Goal: Find contact information: Find contact information

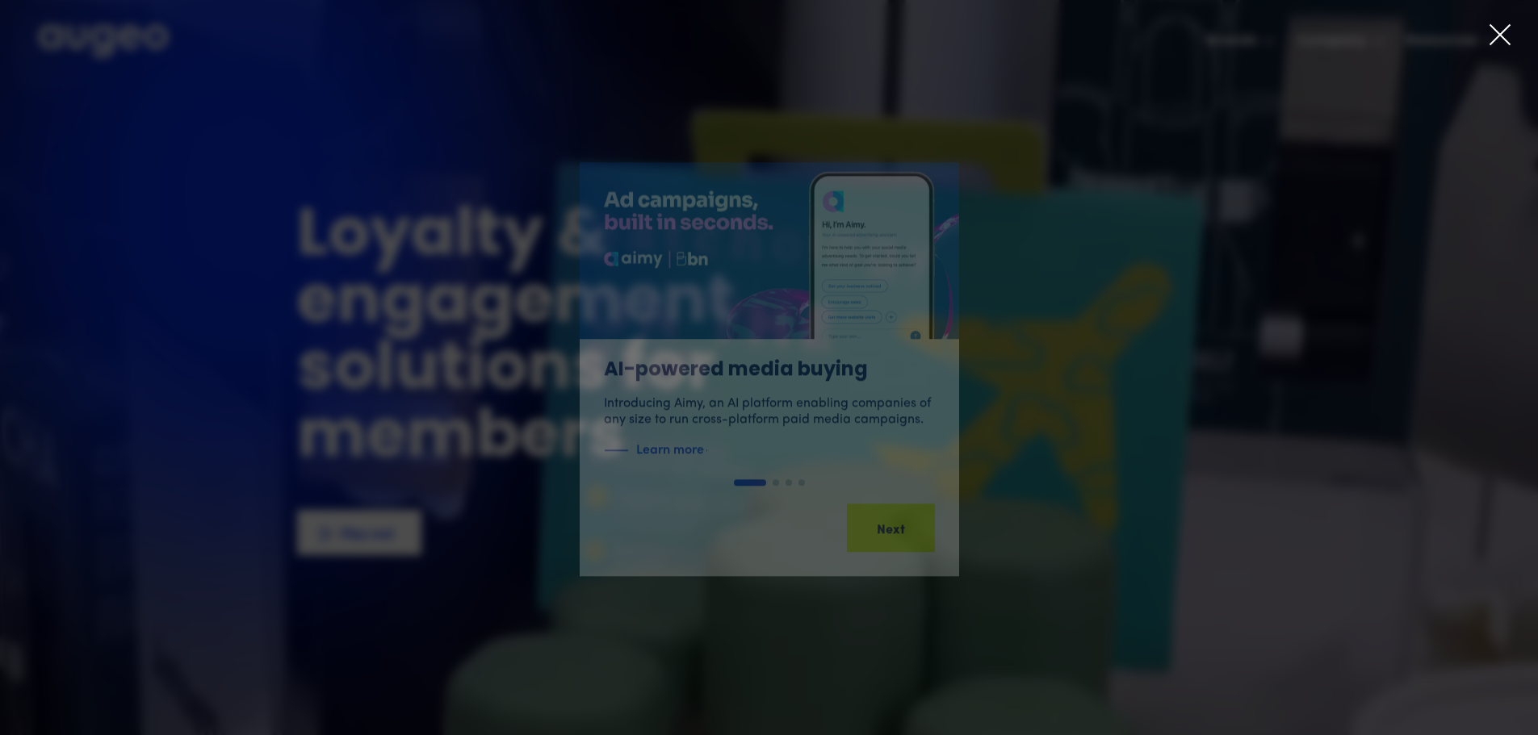
click at [1499, 29] on icon at bounding box center [1500, 35] width 24 height 24
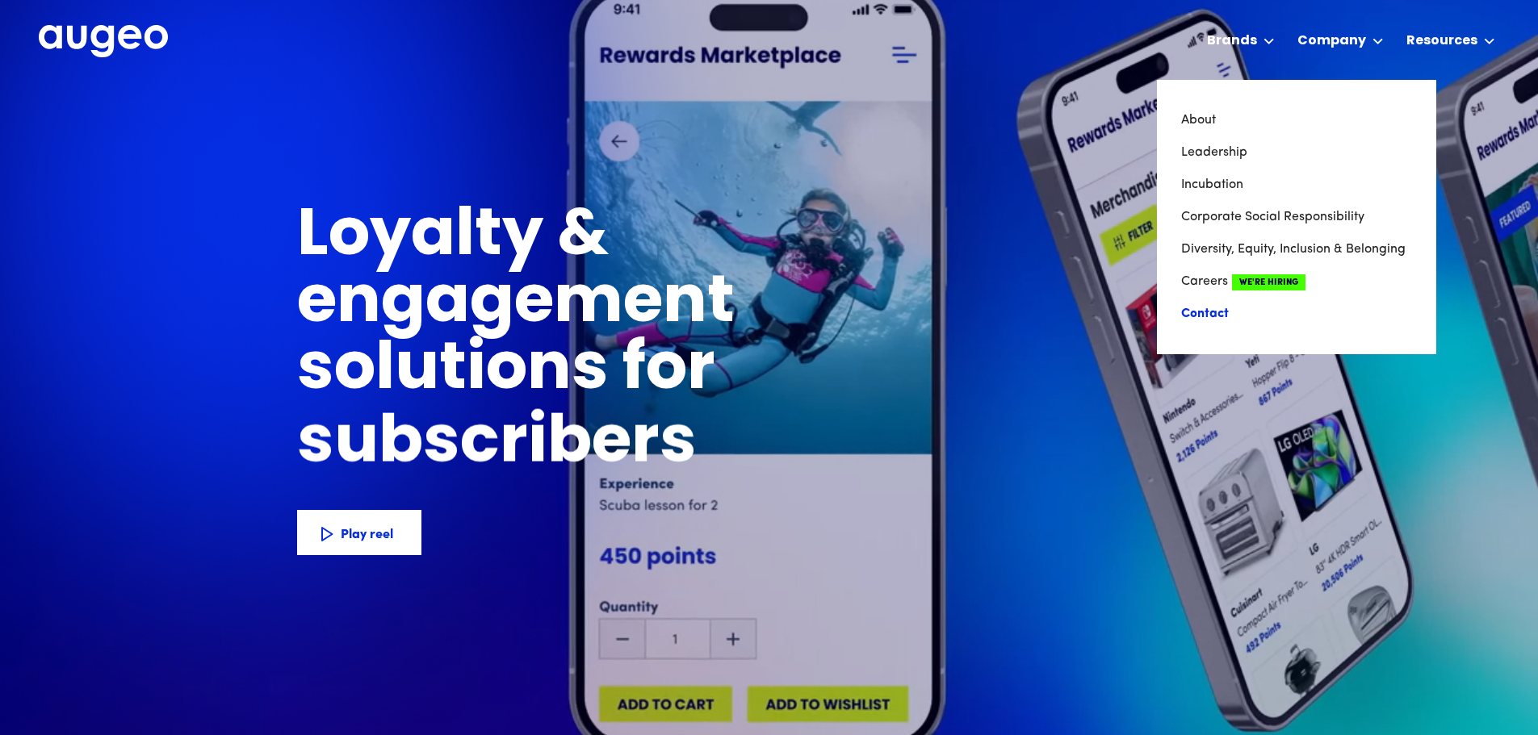
click at [1227, 316] on link "Contact" at bounding box center [1296, 314] width 231 height 32
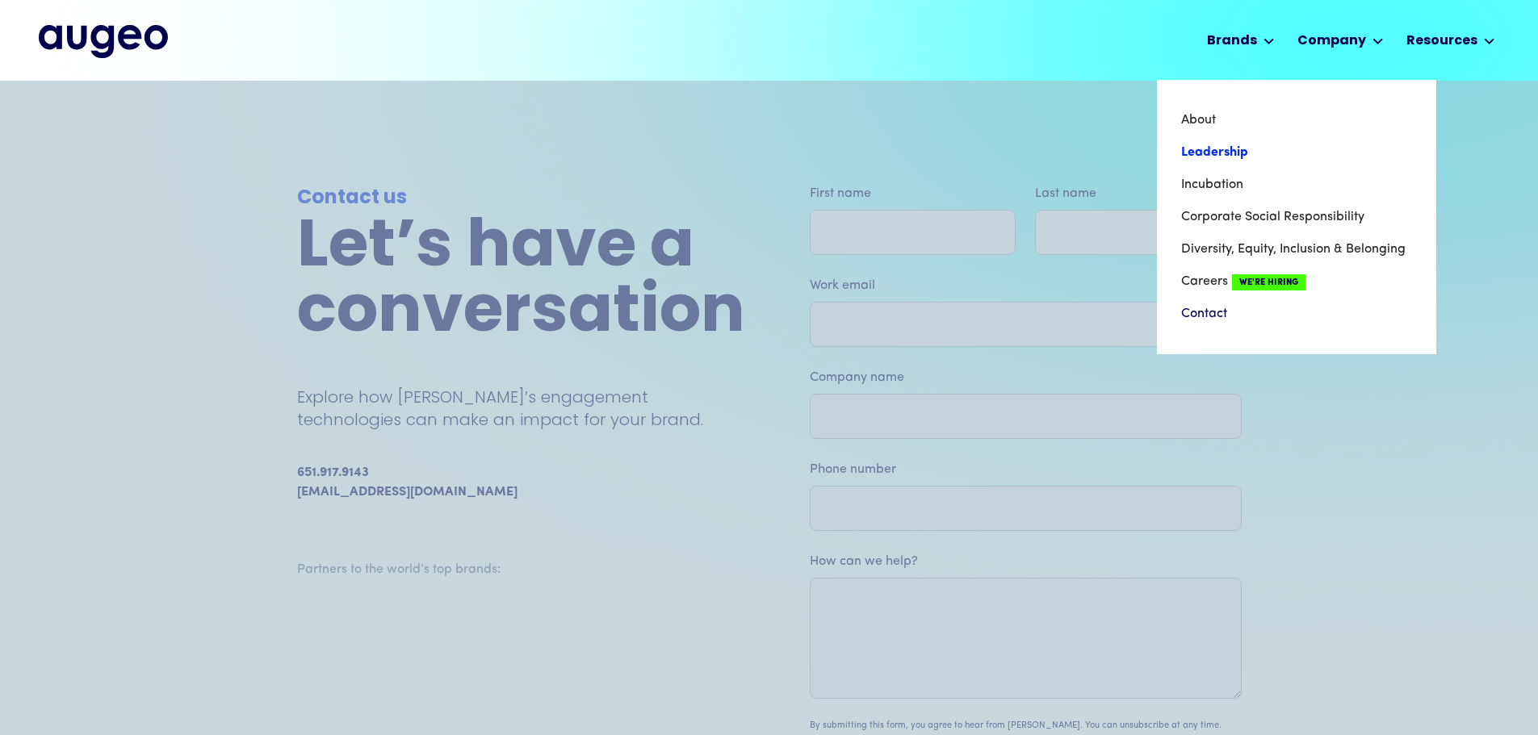
click at [1216, 148] on link "Leadership" at bounding box center [1296, 152] width 231 height 32
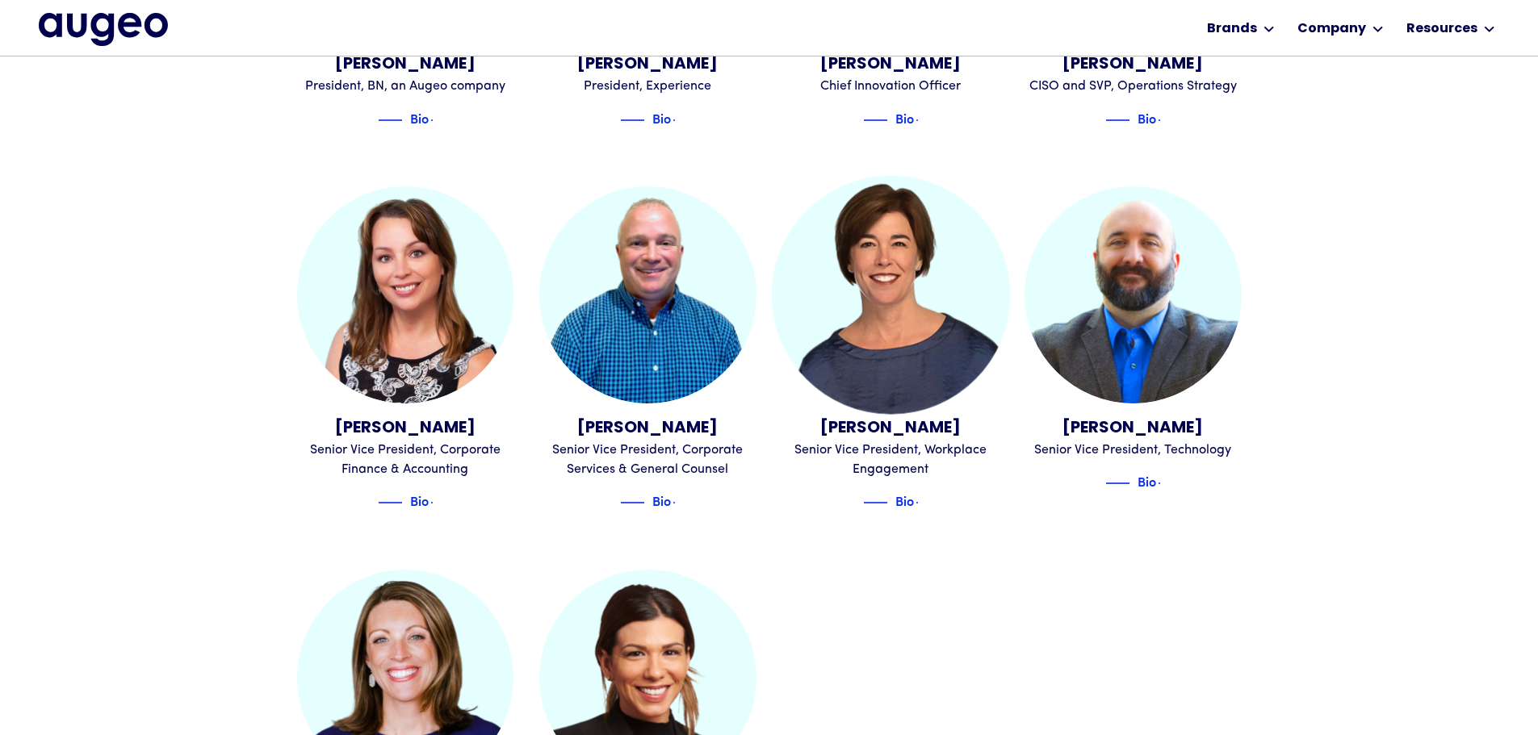
scroll to position [1627, 0]
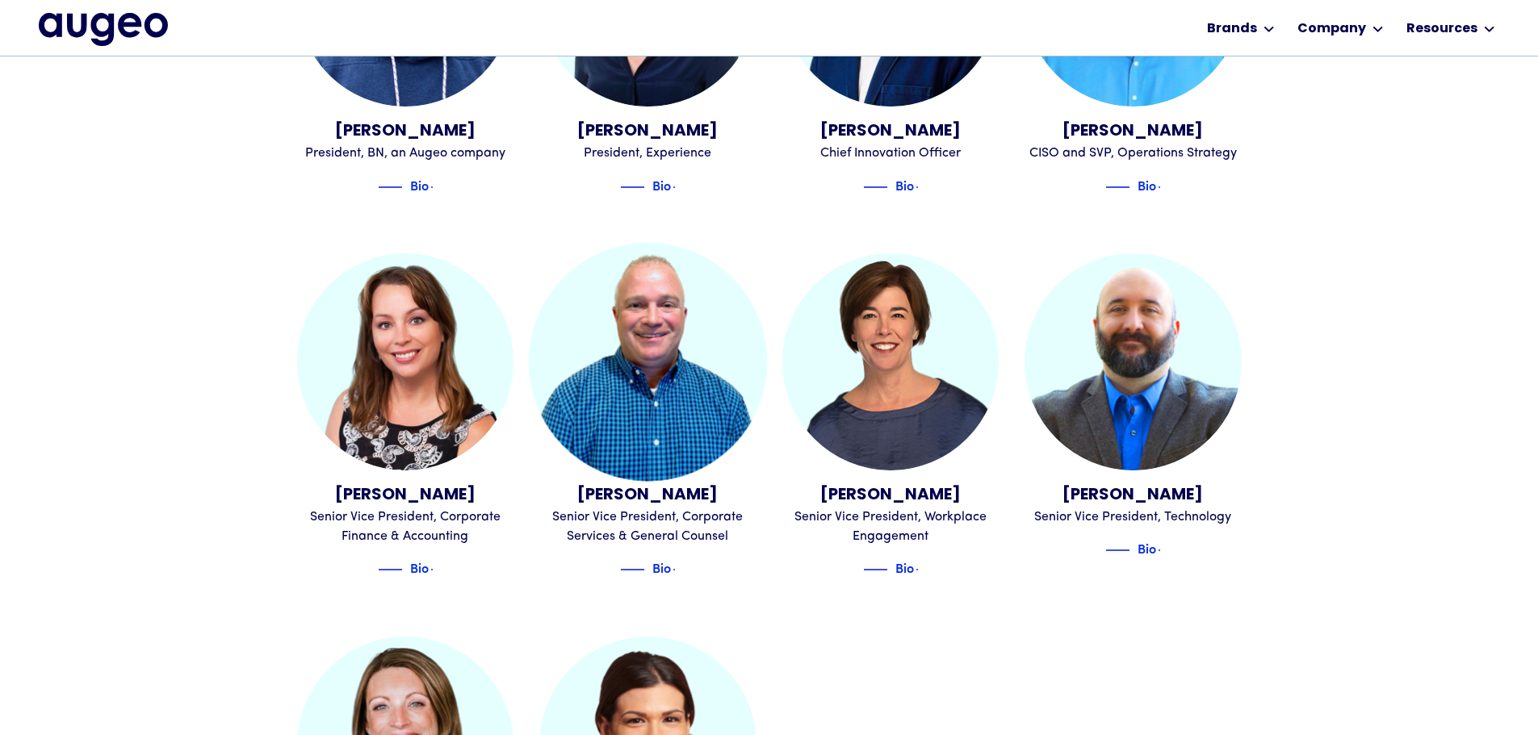
click at [692, 243] on img at bounding box center [648, 362] width 238 height 238
